Goal: Information Seeking & Learning: Learn about a topic

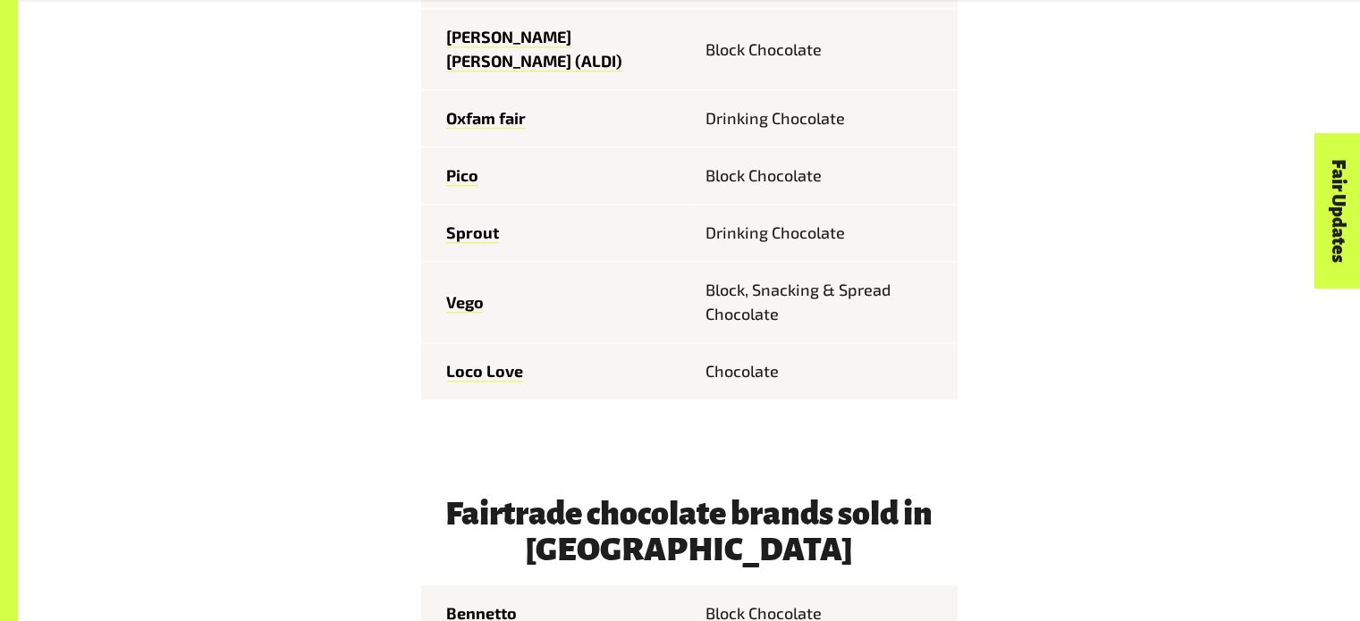
scroll to position [1554, 0]
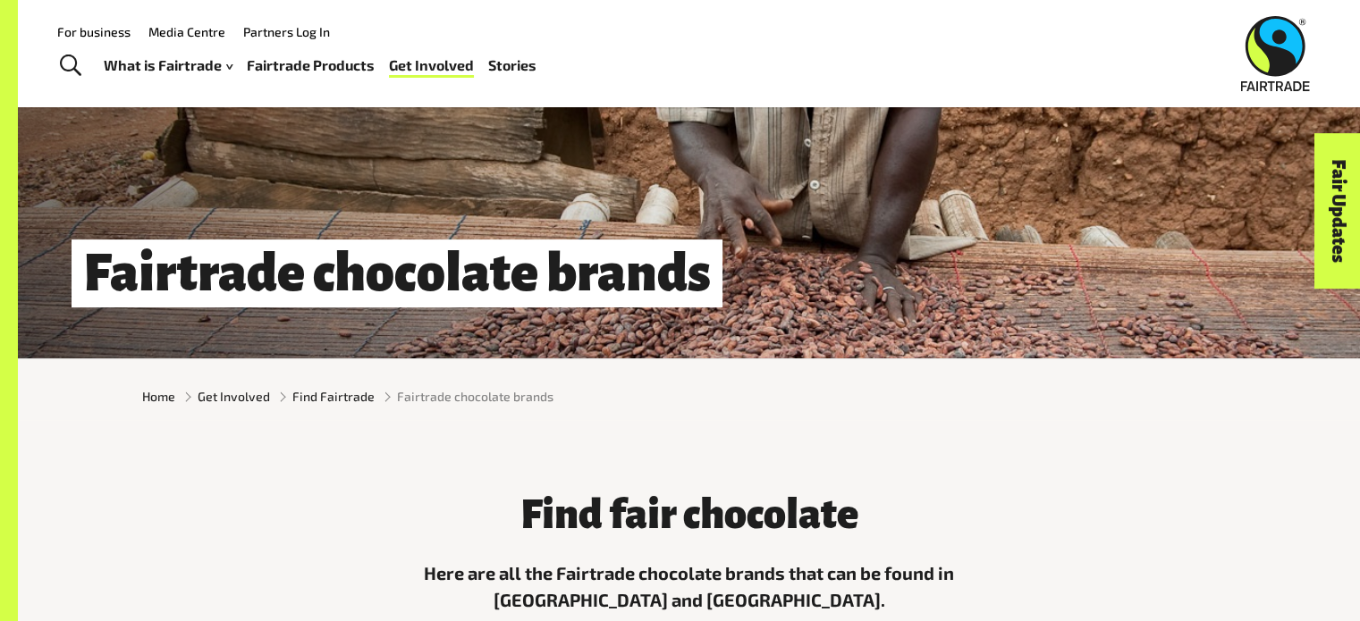
scroll to position [178, 0]
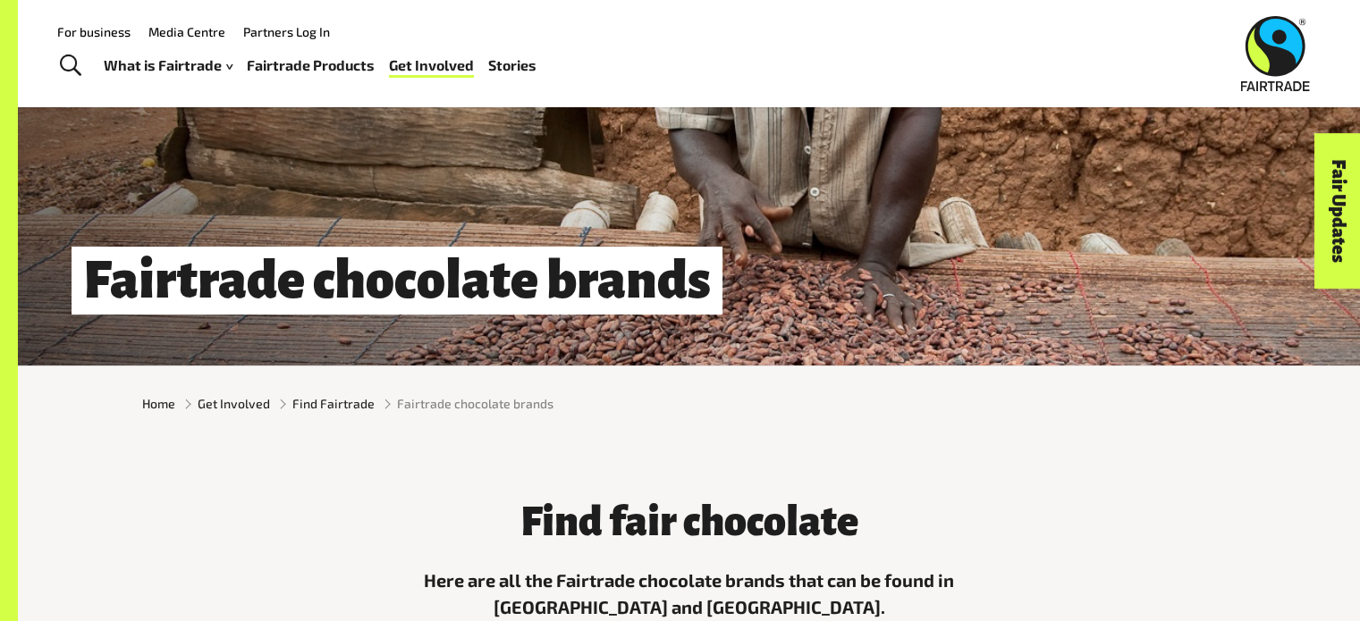
click at [293, 71] on link "Fairtrade Products" at bounding box center [311, 66] width 128 height 26
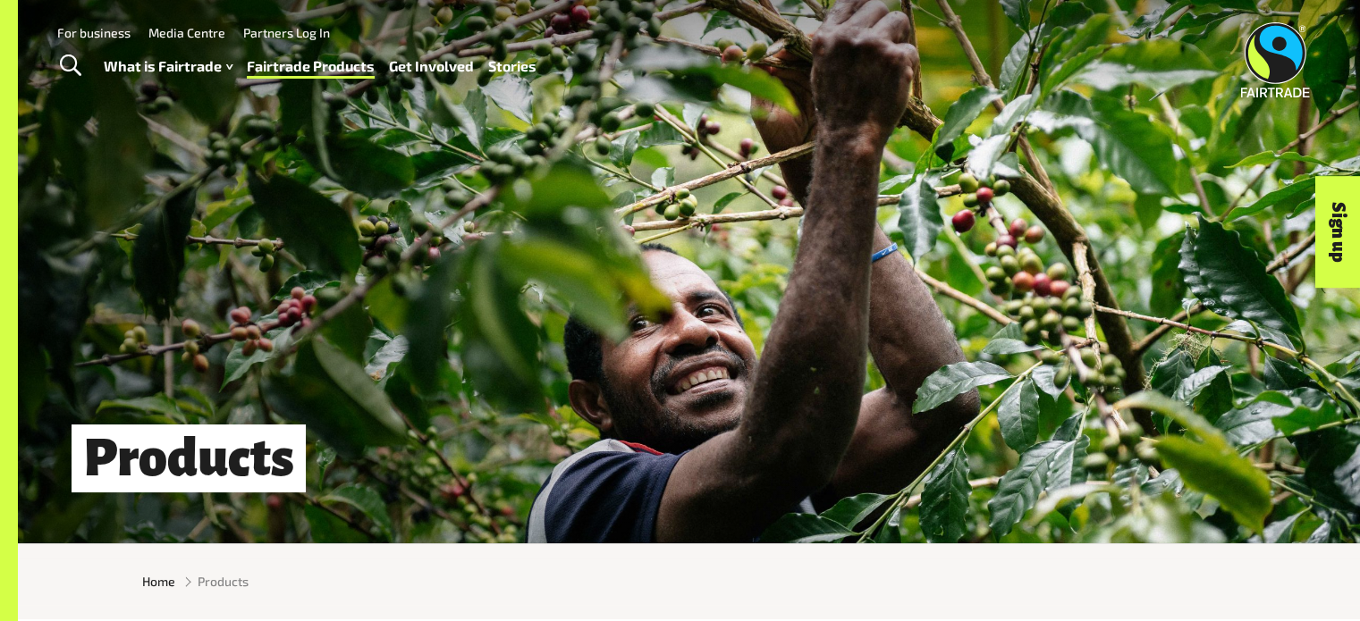
click at [479, 246] on div "Products" at bounding box center [689, 272] width 1342 height 544
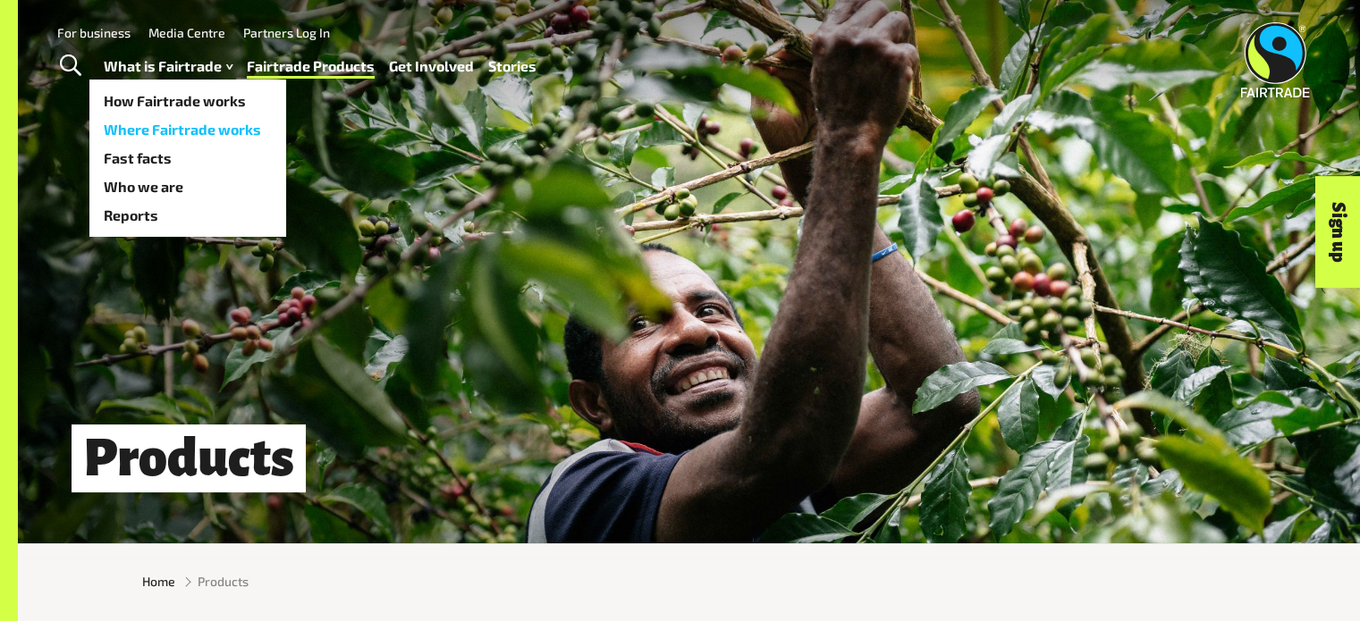
click at [212, 129] on link "Where Fairtrade works" at bounding box center [187, 129] width 197 height 29
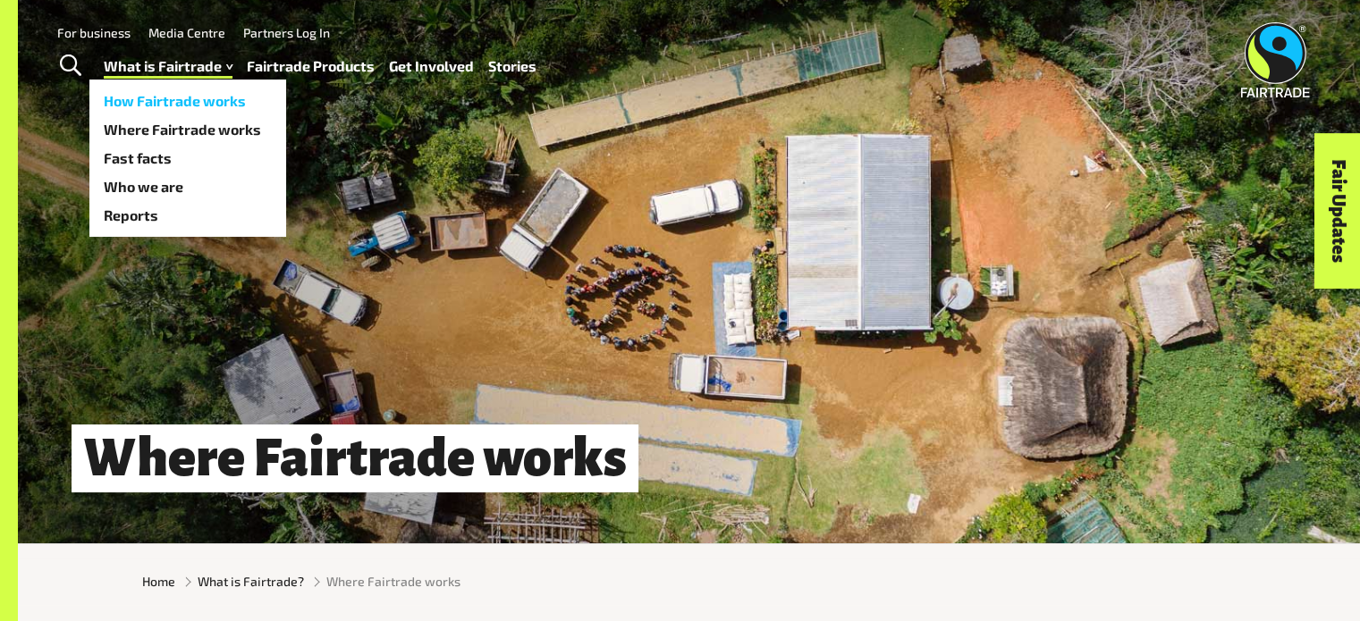
click at [179, 108] on link "How Fairtrade works" at bounding box center [187, 101] width 197 height 29
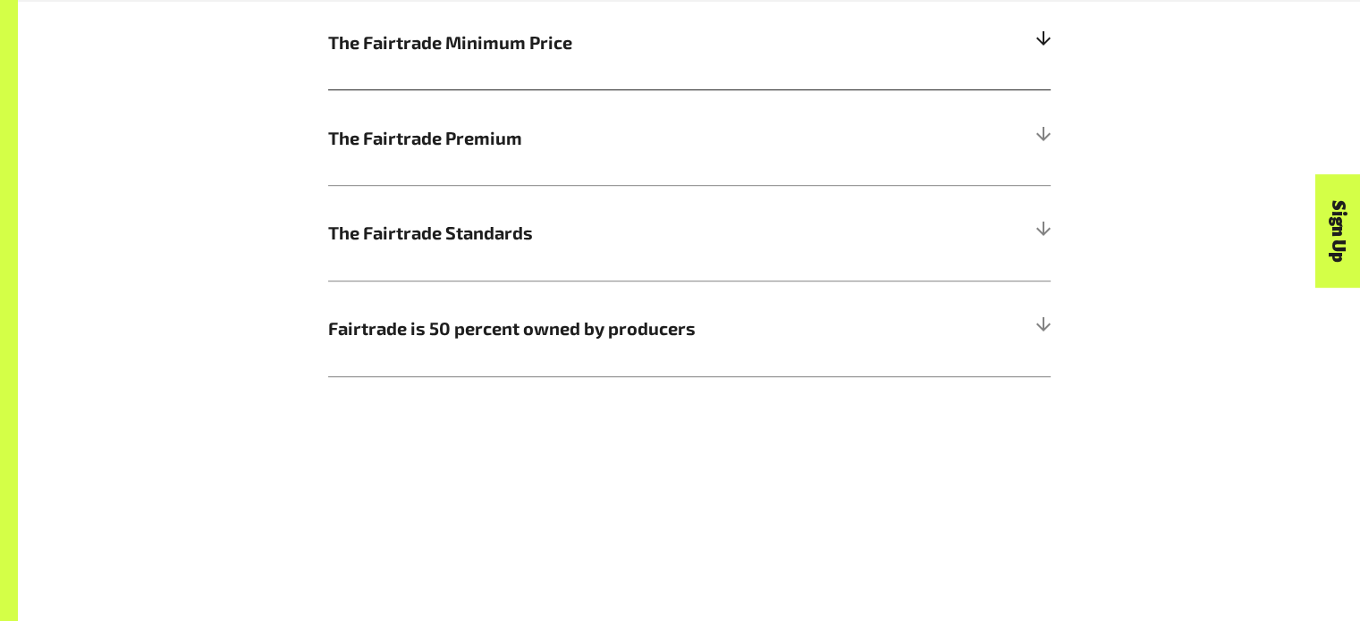
scroll to position [1194, 0]
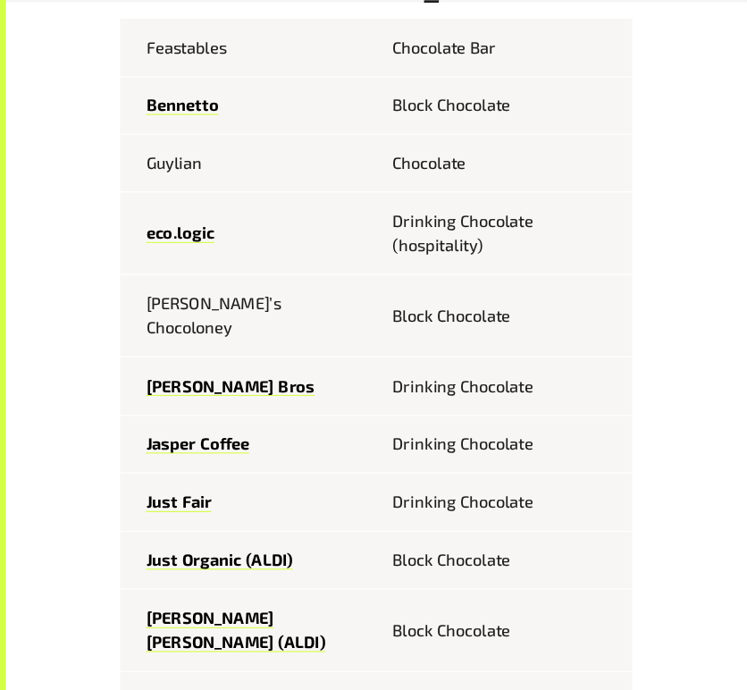
scroll to position [660, 0]
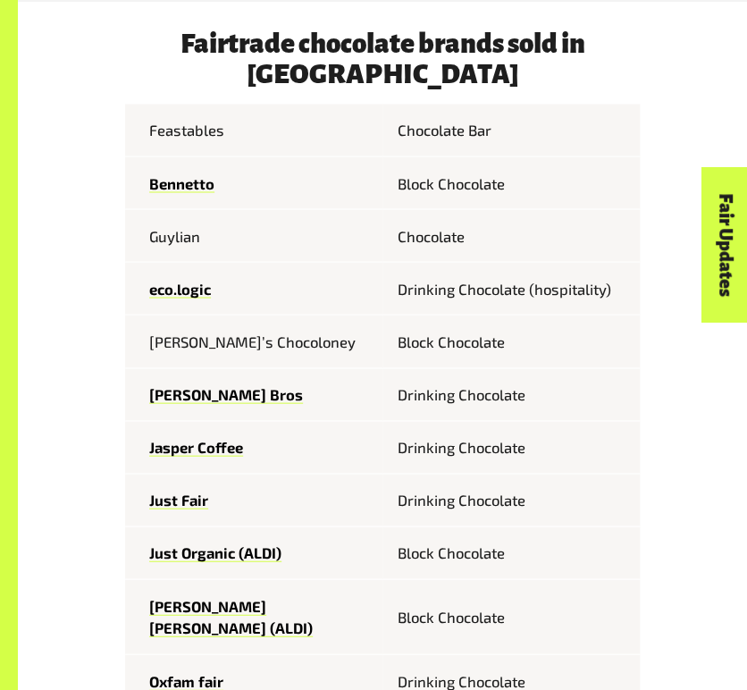
drag, startPoint x: 582, startPoint y: 1, endPoint x: 20, endPoint y: 302, distance: 637.9
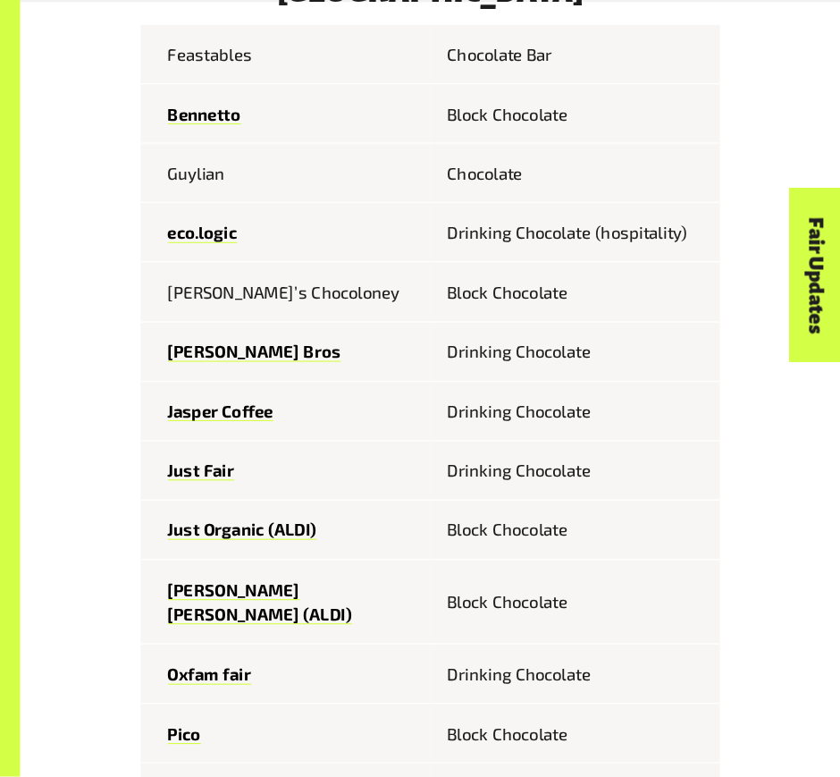
scroll to position [741, 0]
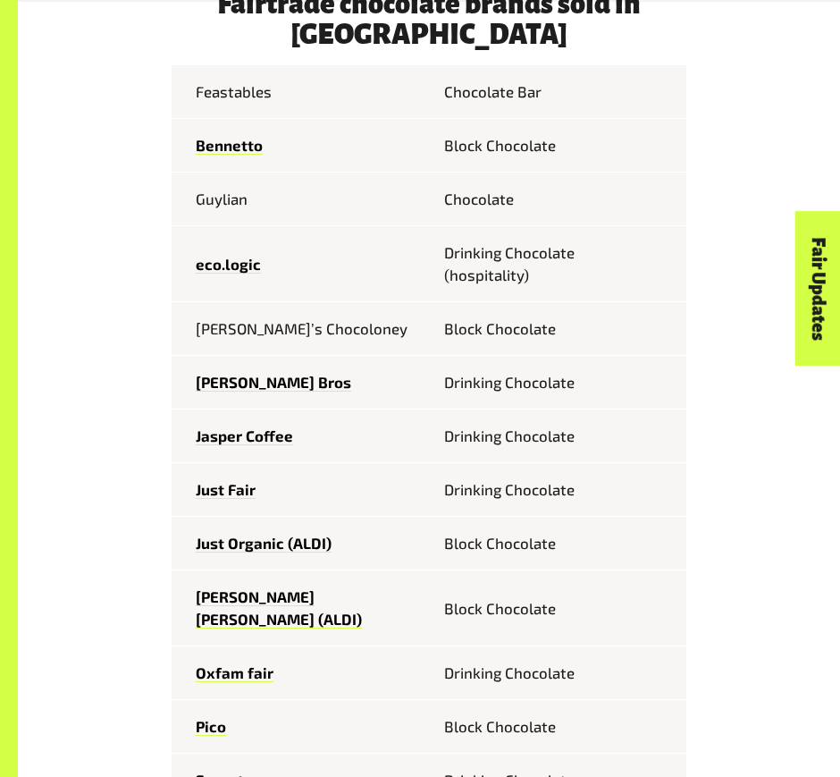
drag, startPoint x: 700, startPoint y: 10, endPoint x: 145, endPoint y: 467, distance: 718.9
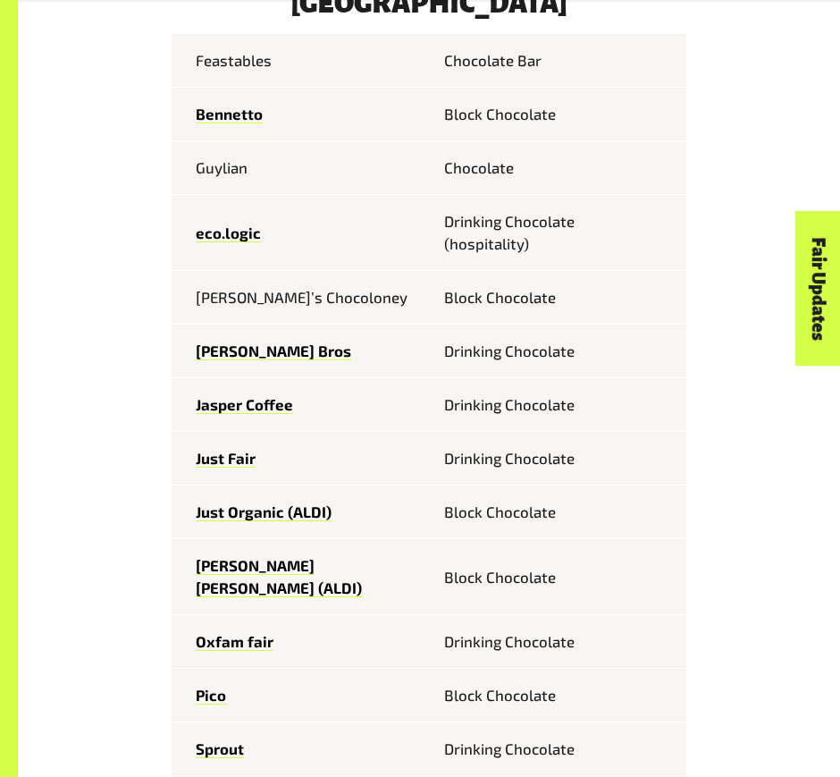
scroll to position [775, 0]
